Goal: Information Seeking & Learning: Learn about a topic

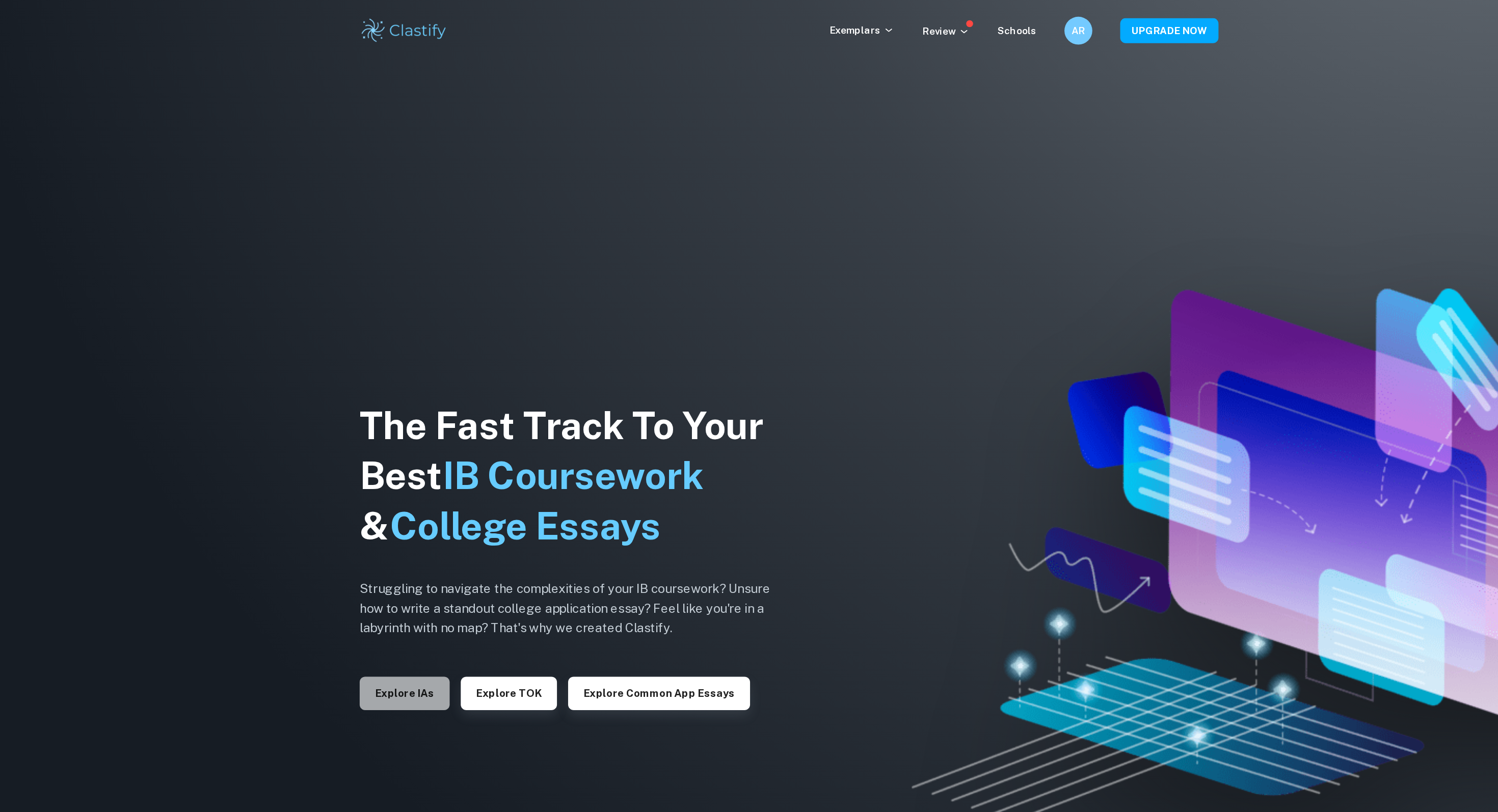
click at [484, 506] on button "Explore IAs" at bounding box center [468, 507] width 66 height 24
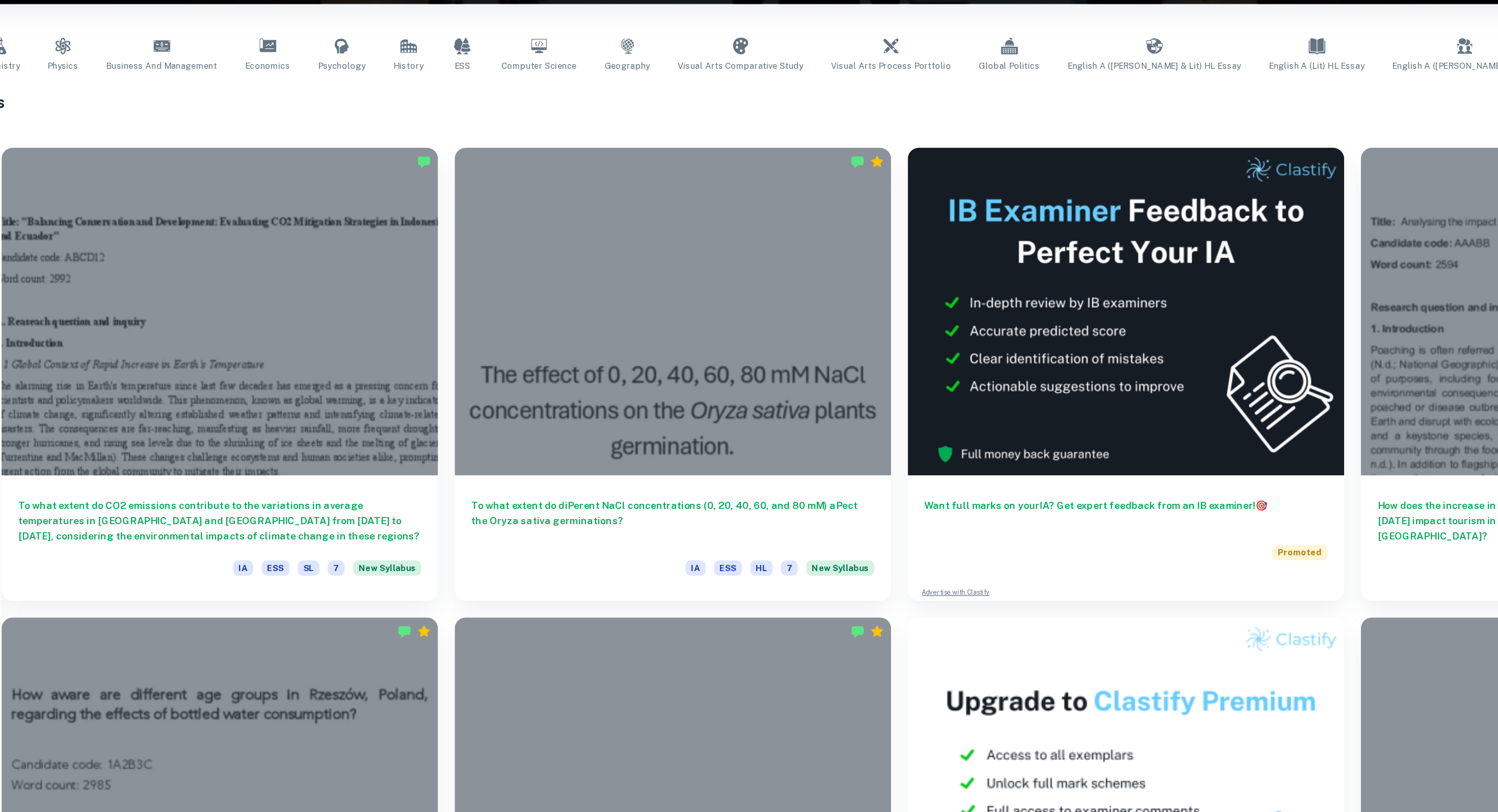
scroll to position [17, 0]
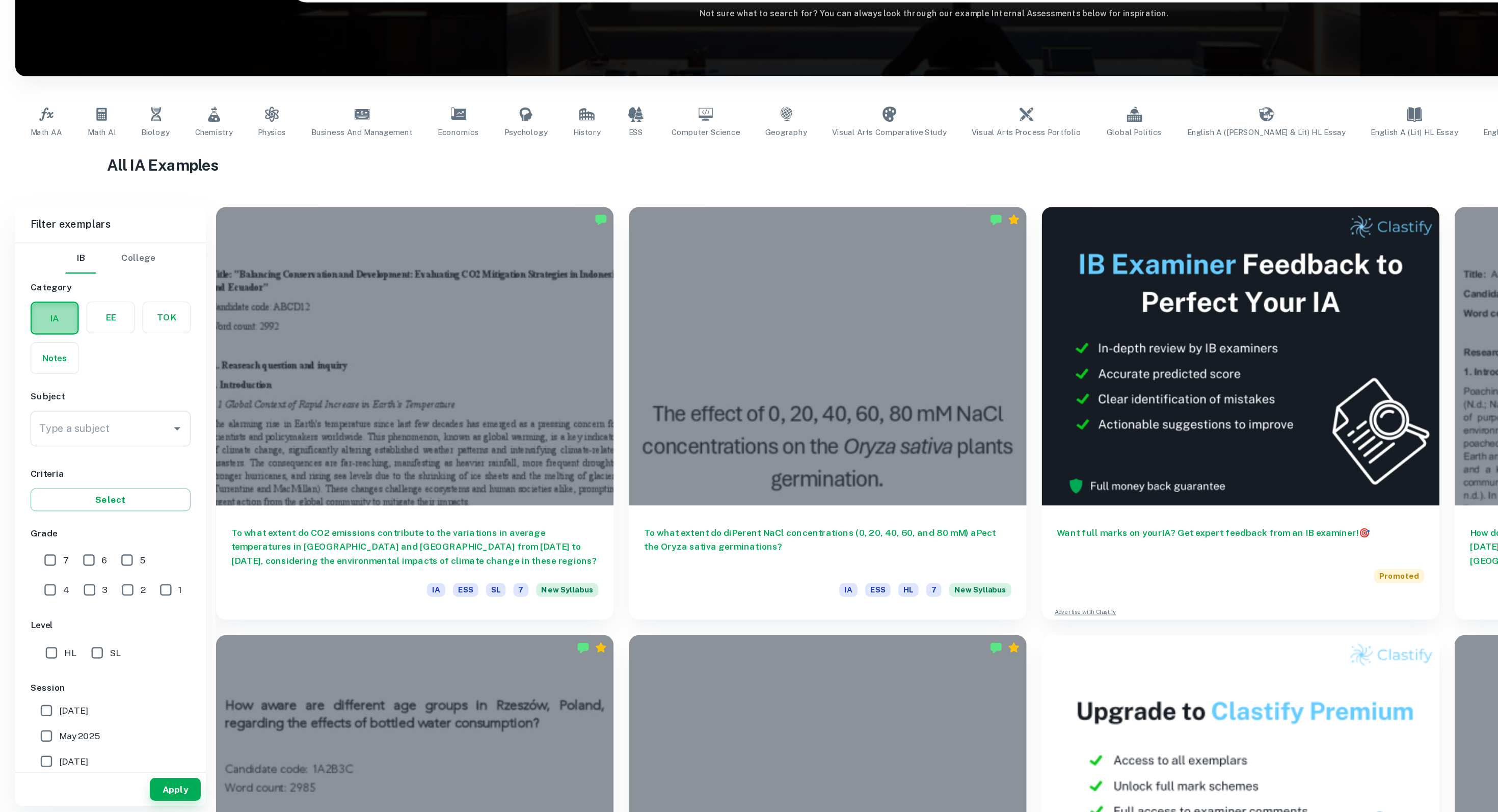
click at [45, 412] on label "button" at bounding box center [44, 415] width 37 height 24
click at [0, 0] on input "radio" at bounding box center [0, 0] width 0 height 0
click at [85, 501] on input "Type a subject" at bounding box center [81, 505] width 104 height 20
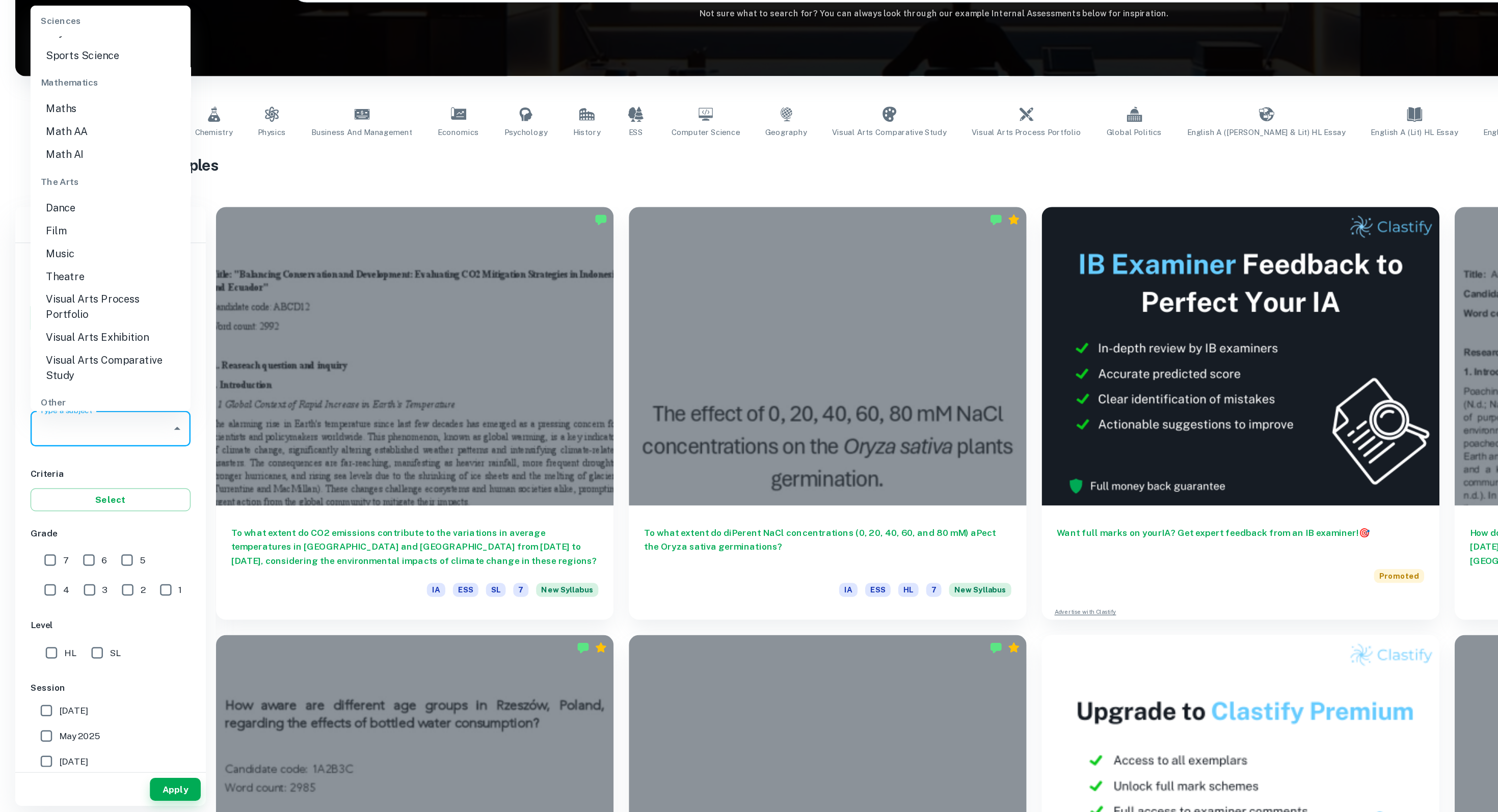
scroll to position [1350, 0]
click at [67, 274] on li "Math AI" at bounding box center [88, 283] width 128 height 19
type input "Math AI"
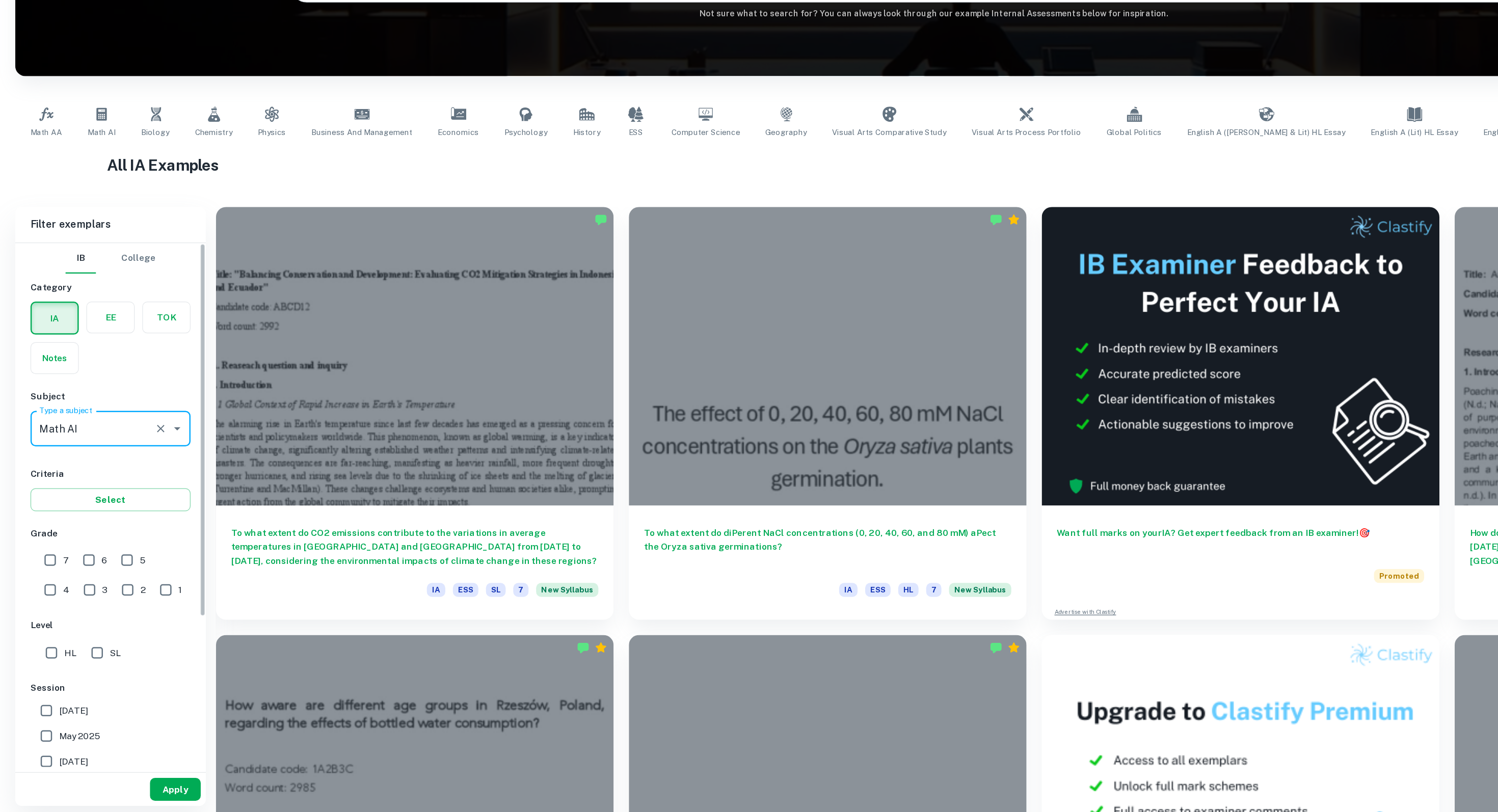
click at [145, 793] on button "Apply" at bounding box center [141, 793] width 41 height 19
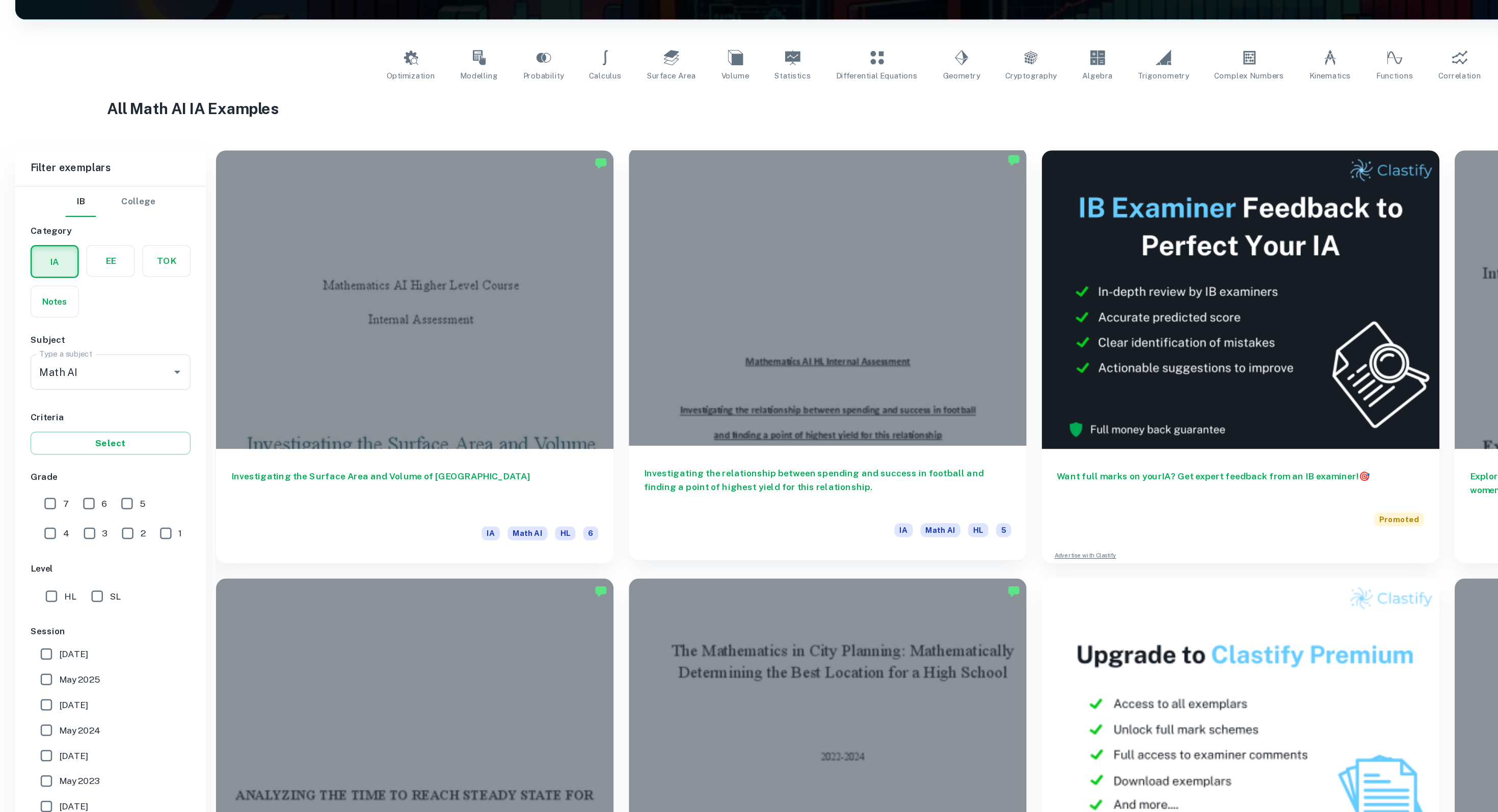
scroll to position [150, 0]
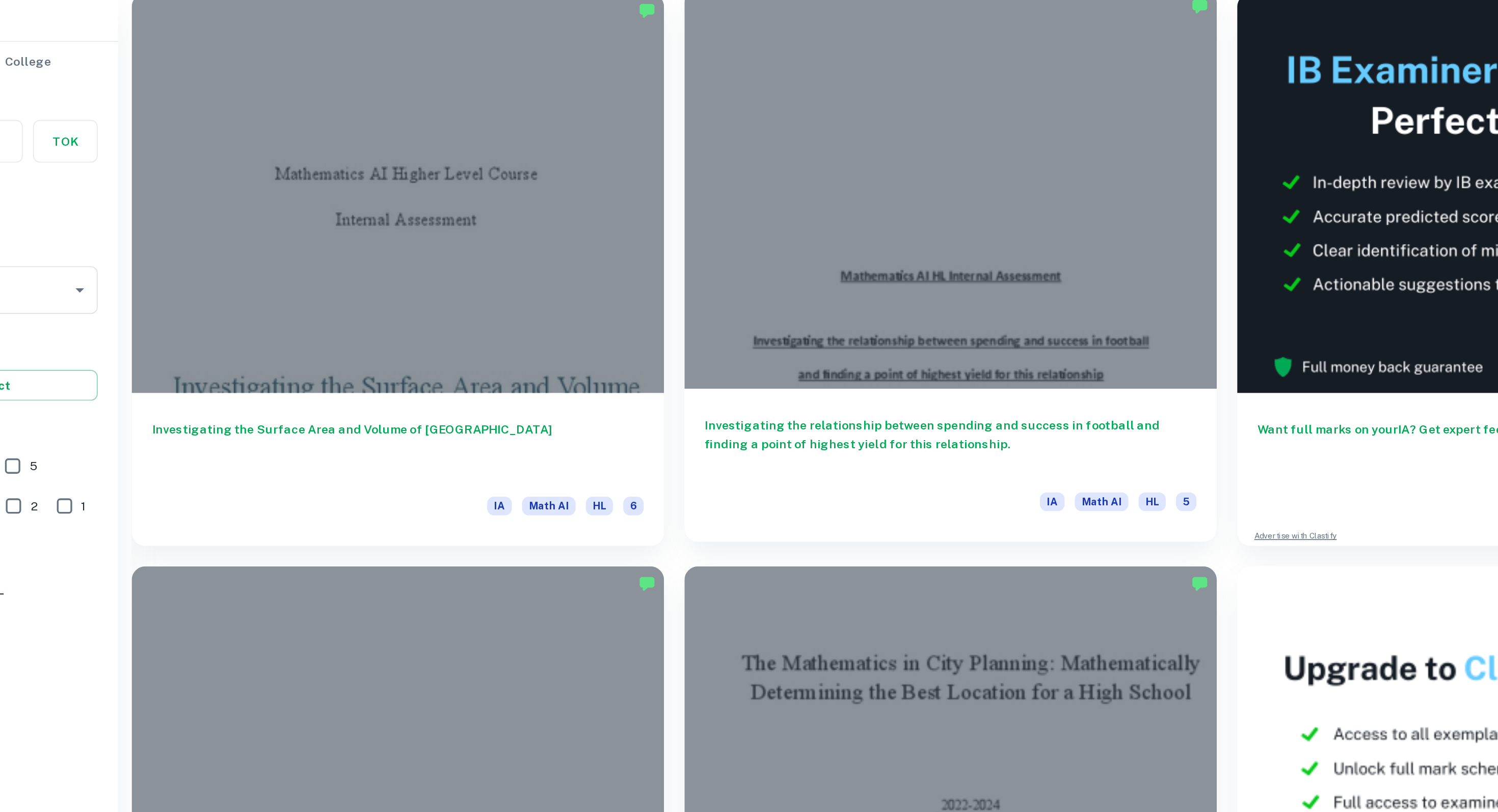
click at [698, 406] on div at bounding box center [664, 311] width 319 height 240
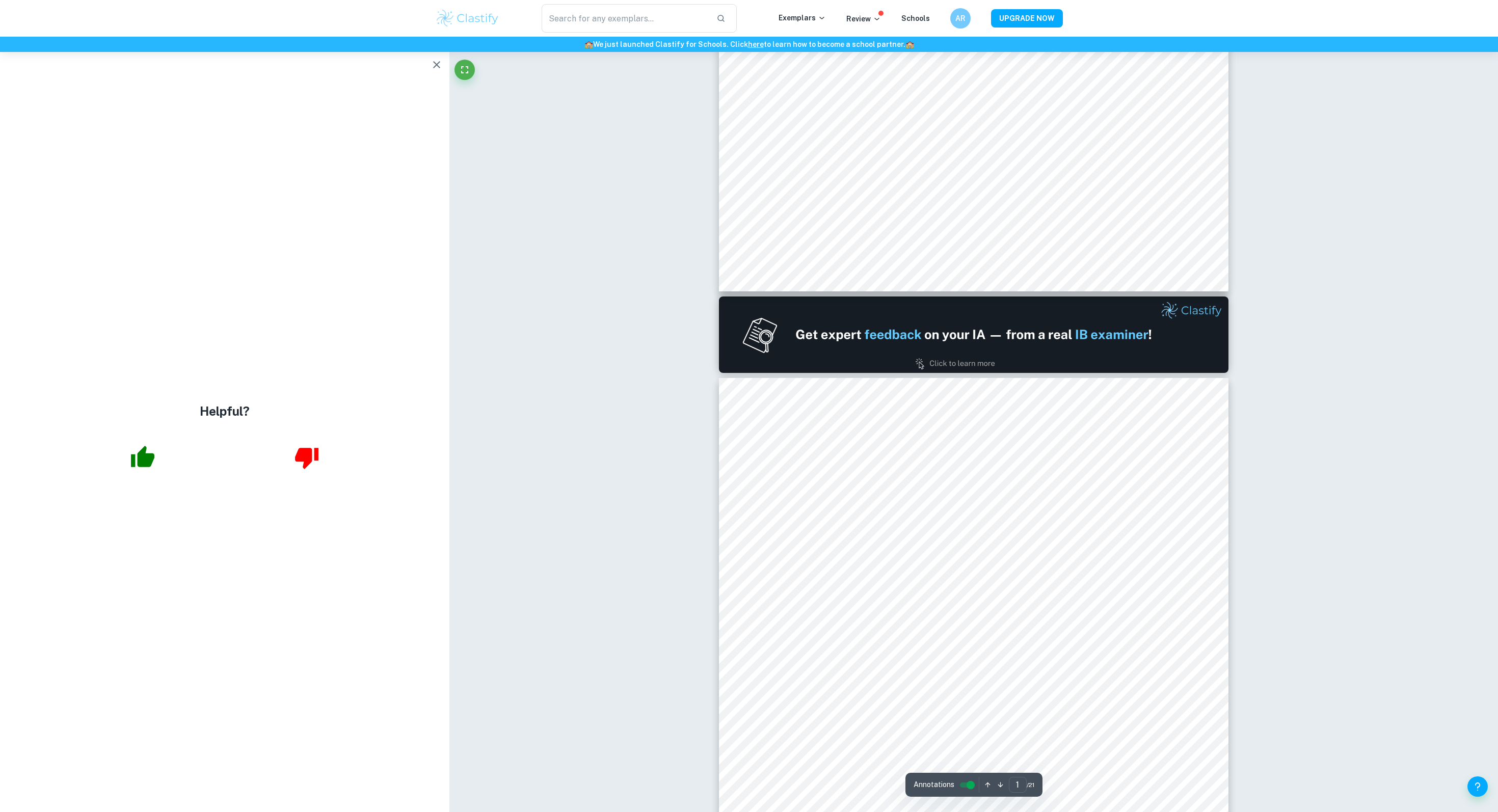
type input "2"
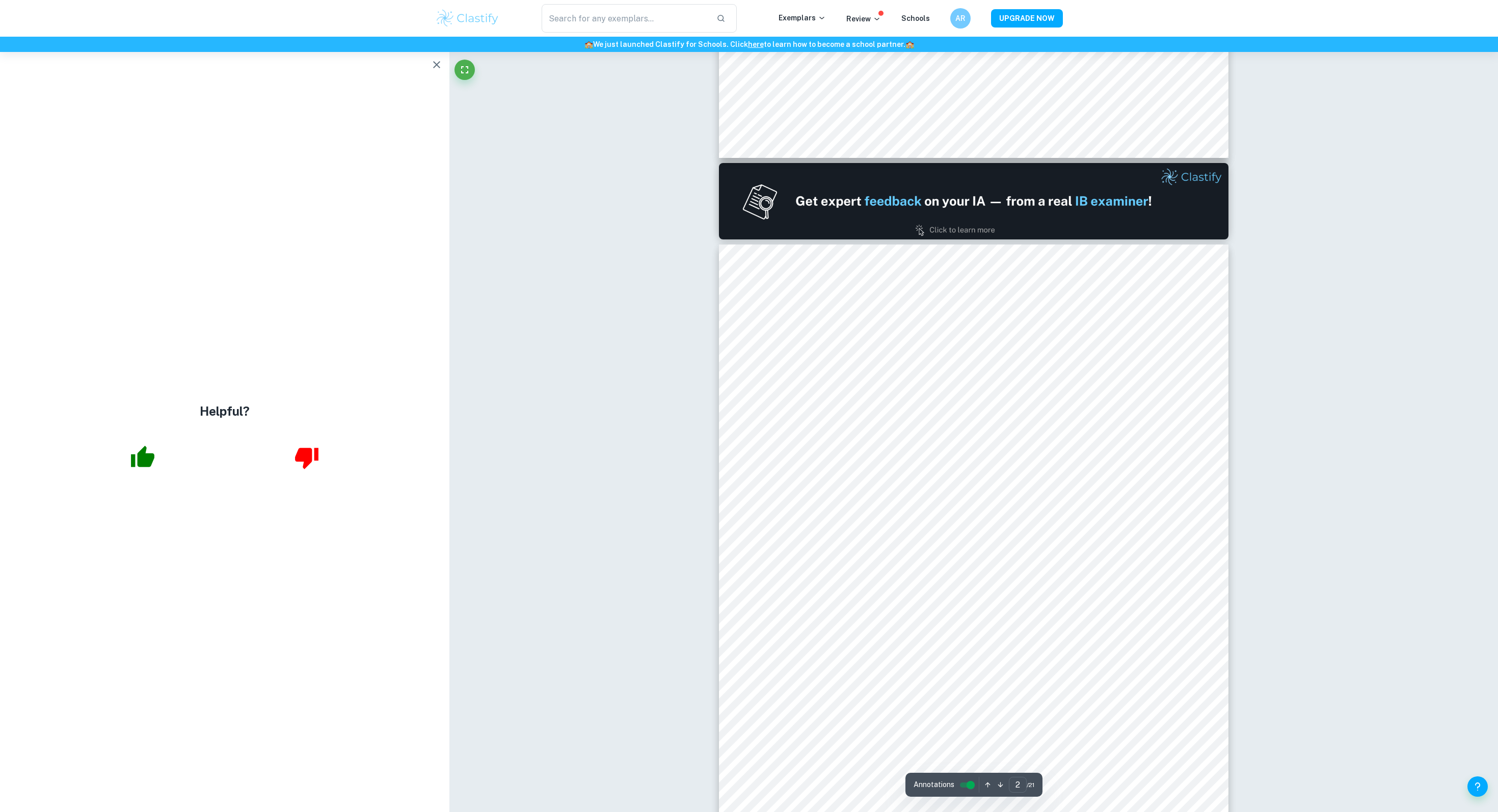
scroll to position [648, 0]
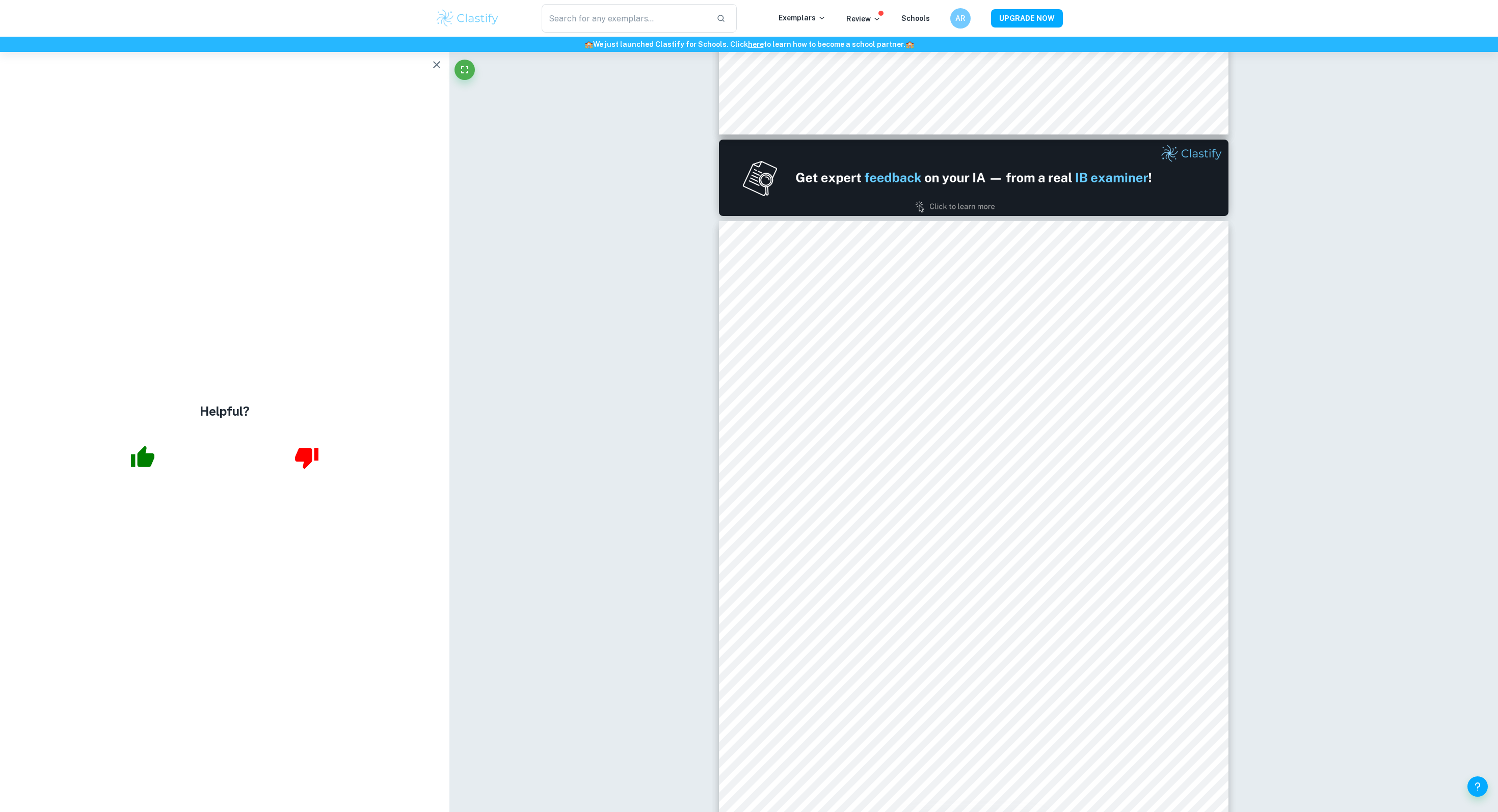
click at [433, 65] on icon "button" at bounding box center [437, 65] width 12 height 12
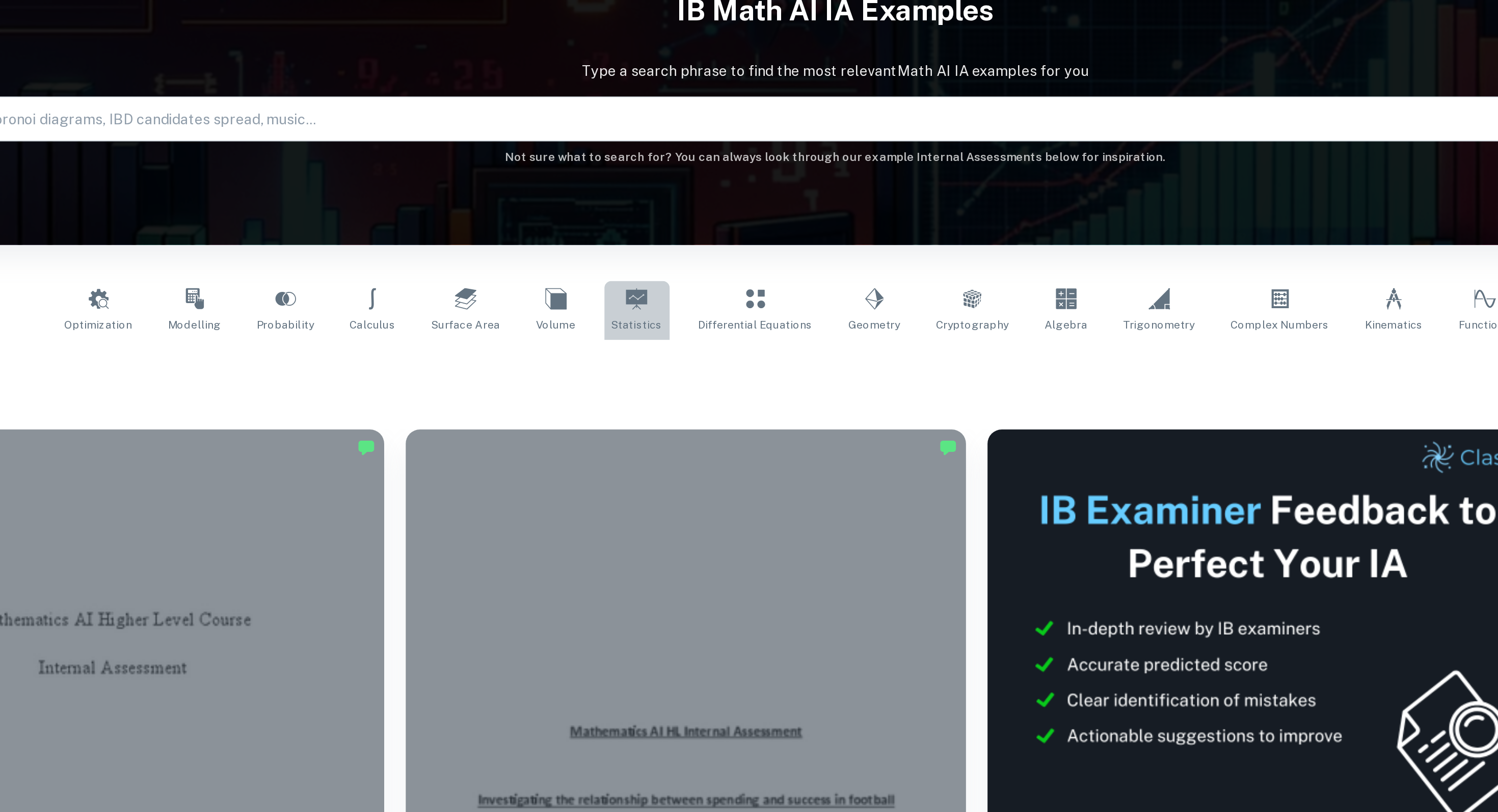
click at [634, 284] on span "Statistics" at bounding box center [636, 284] width 29 height 9
type input "Statistics"
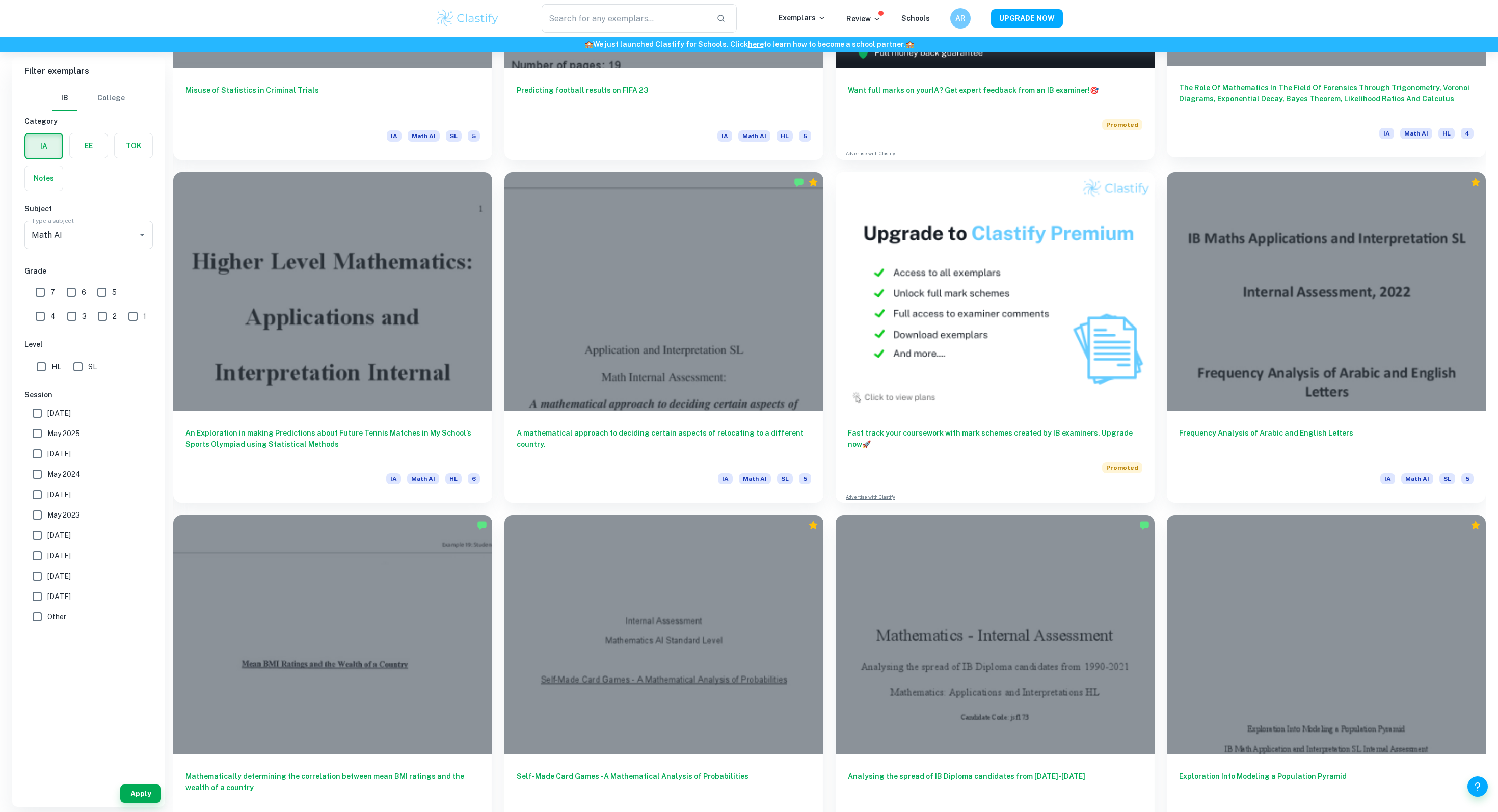
scroll to position [593, 0]
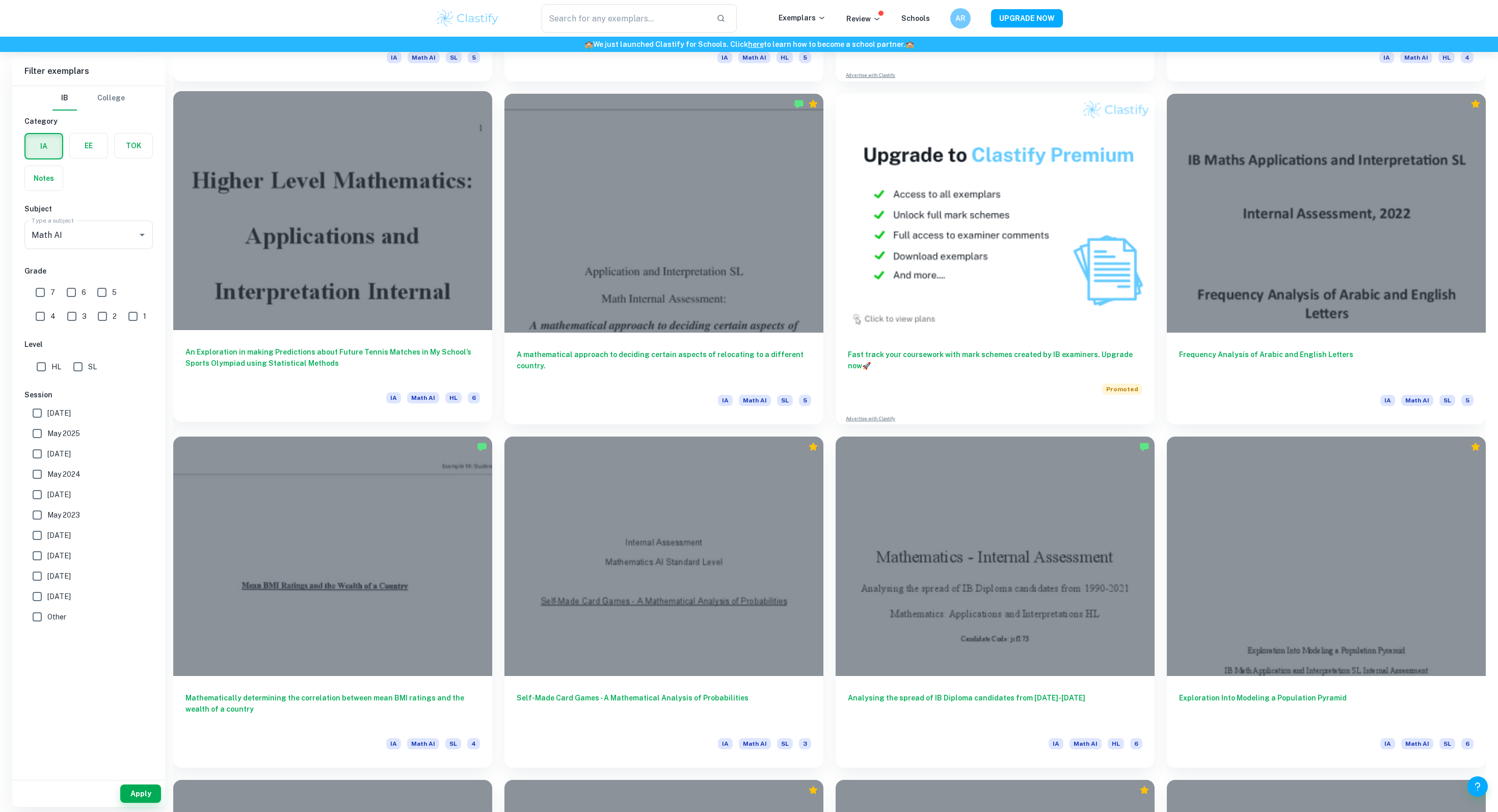
click at [411, 291] on div at bounding box center [333, 210] width 319 height 240
